Goal: Information Seeking & Learning: Learn about a topic

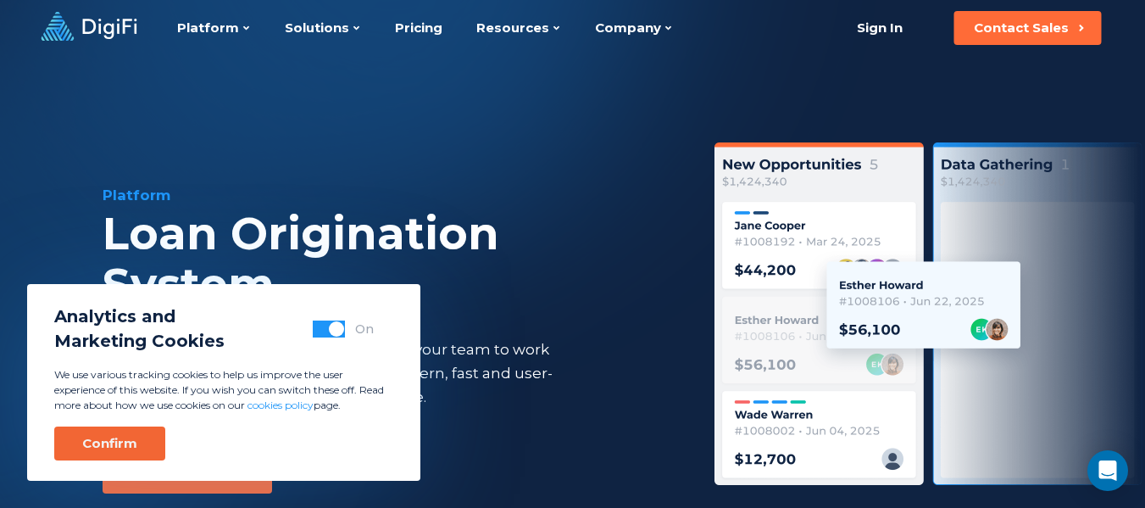
click at [104, 443] on div "Confirm" at bounding box center [109, 443] width 55 height 17
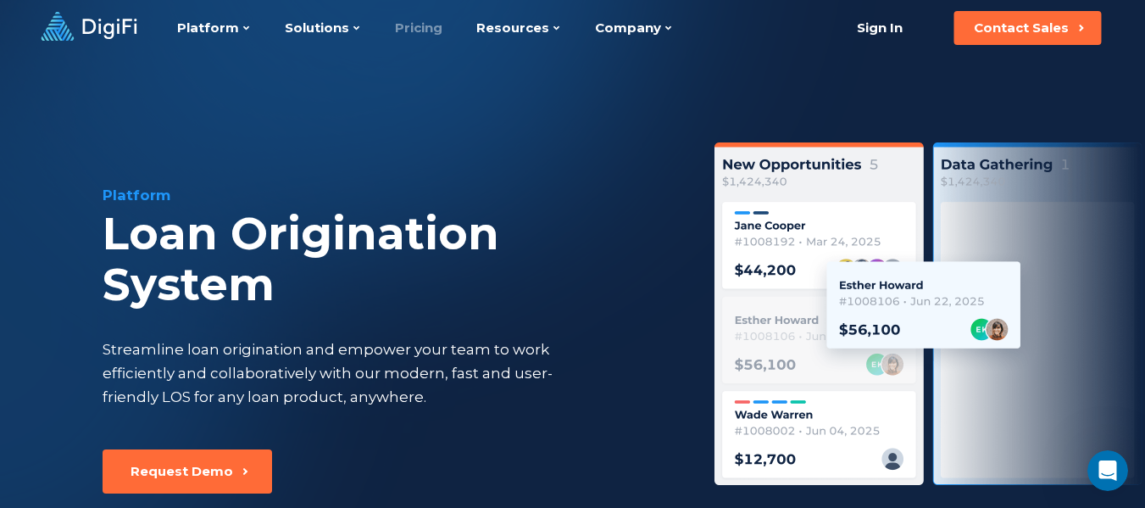
click at [416, 25] on link "Pricing" at bounding box center [418, 28] width 47 height 56
